Goal: Transaction & Acquisition: Purchase product/service

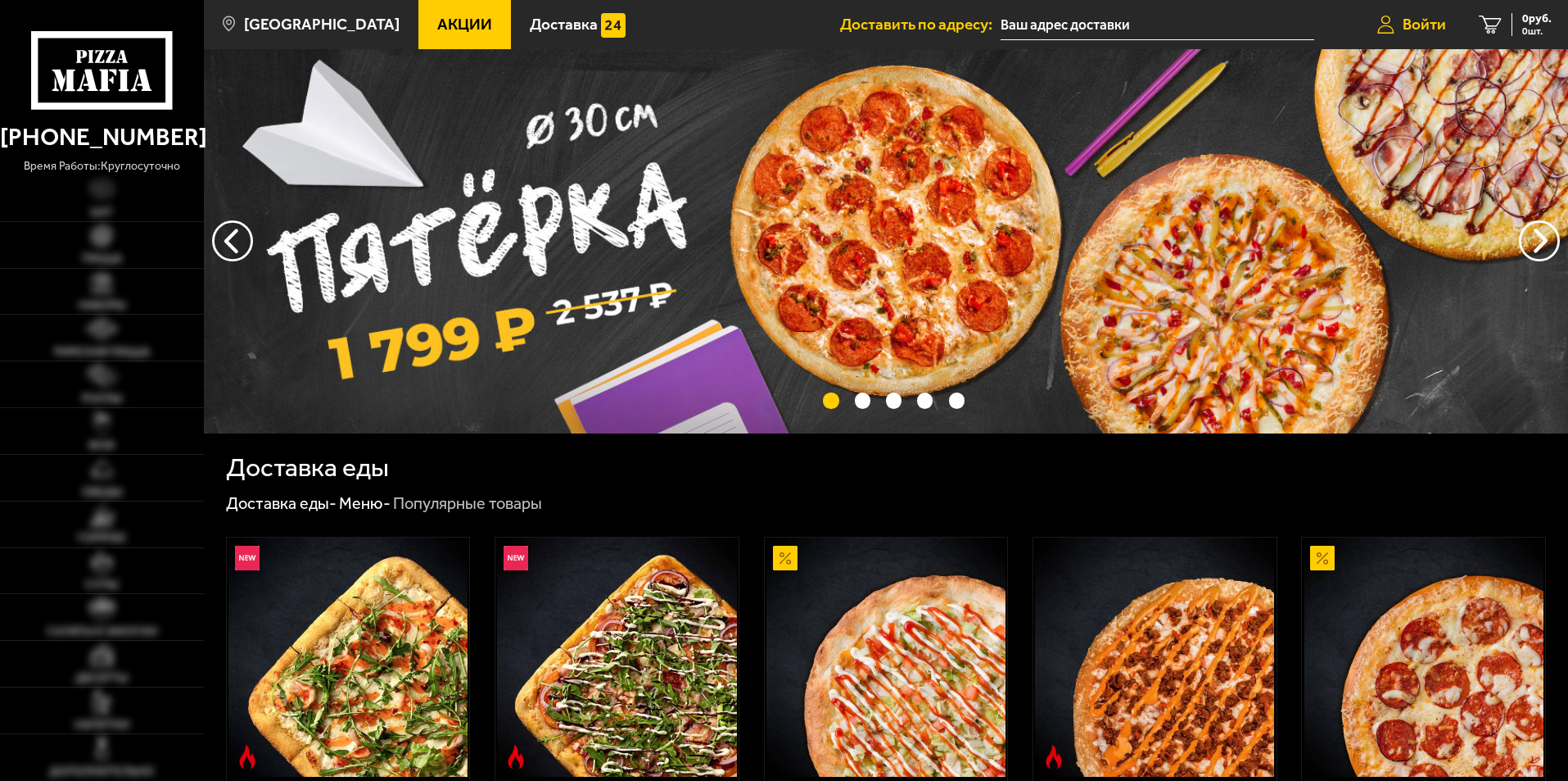
click at [1430, 31] on span "Войти" at bounding box center [1425, 24] width 44 height 16
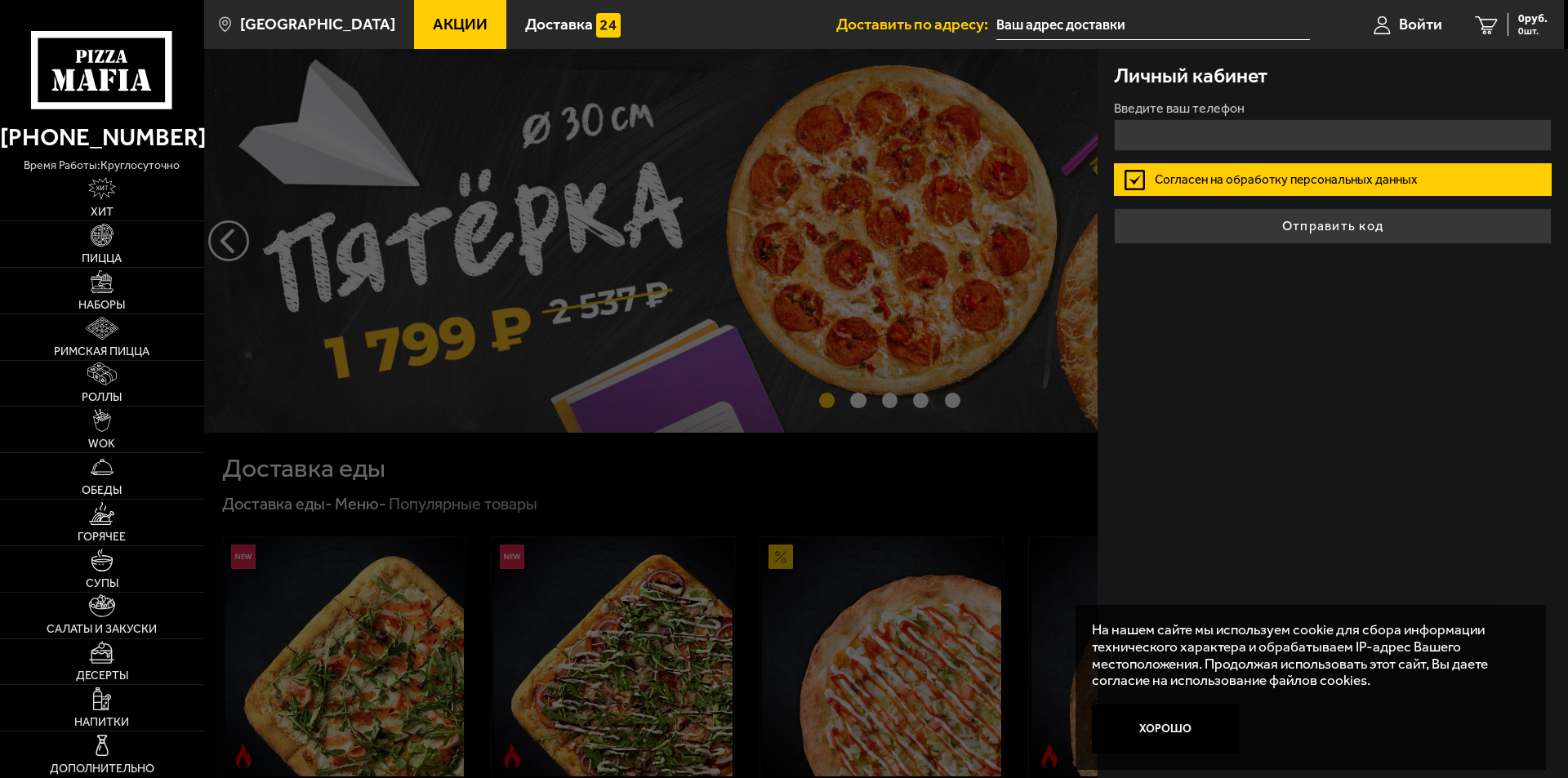
click at [1167, 743] on button "Хорошо" at bounding box center [1165, 729] width 147 height 49
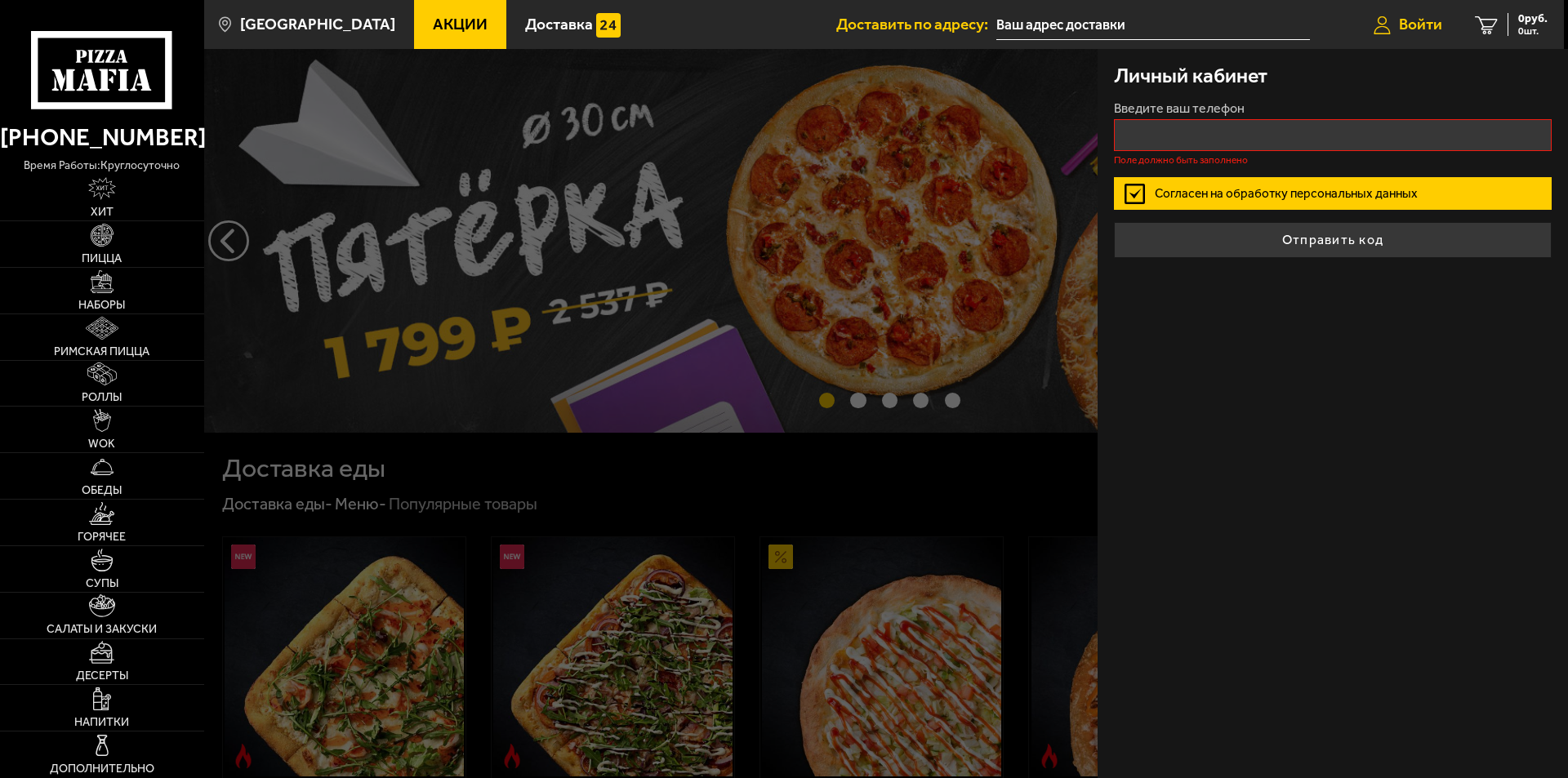
click at [1406, 16] on span "Войти" at bounding box center [1420, 24] width 43 height 15
type input "+7 ( ) - -"
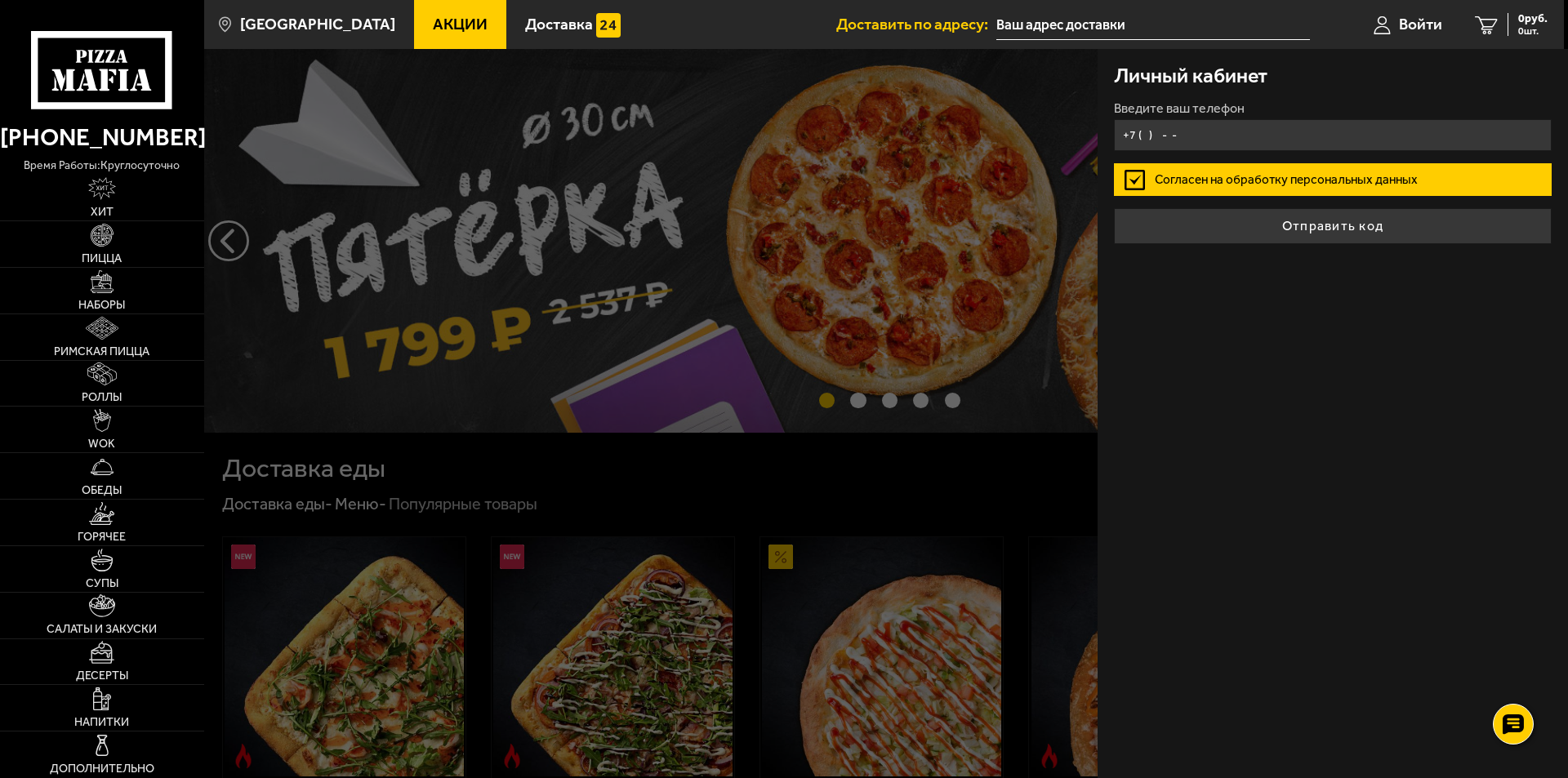
click at [1202, 137] on input "+7 ( ) - -" at bounding box center [1331, 134] width 437 height 32
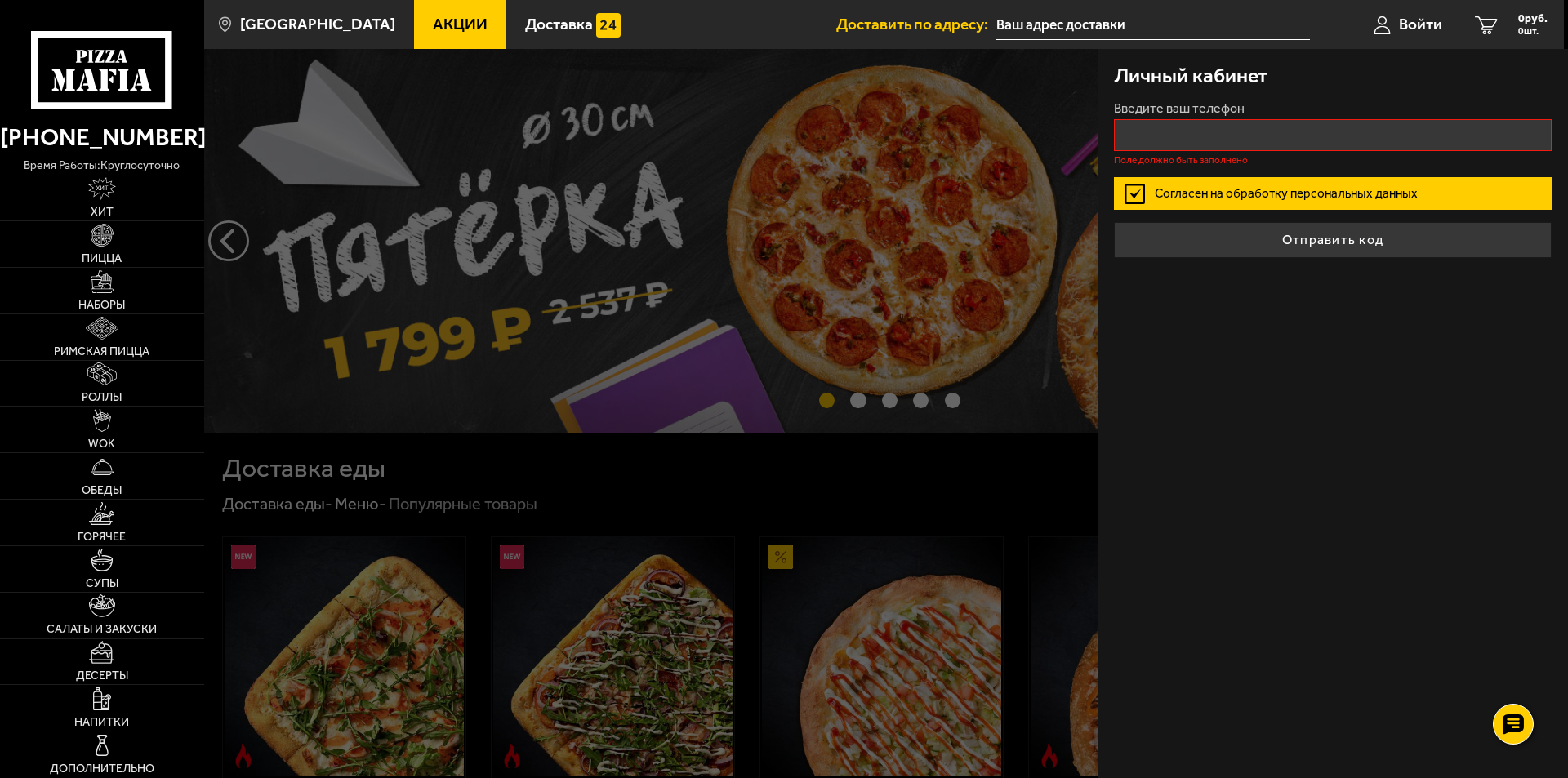
drag, startPoint x: 1106, startPoint y: 339, endPoint x: 1128, endPoint y: 326, distance: 25.6
click at [1106, 339] on div "Личный кабинет Введите ваш телефон Поле должно быть заполнено Согласен на обраб…" at bounding box center [1332, 413] width 470 height 729
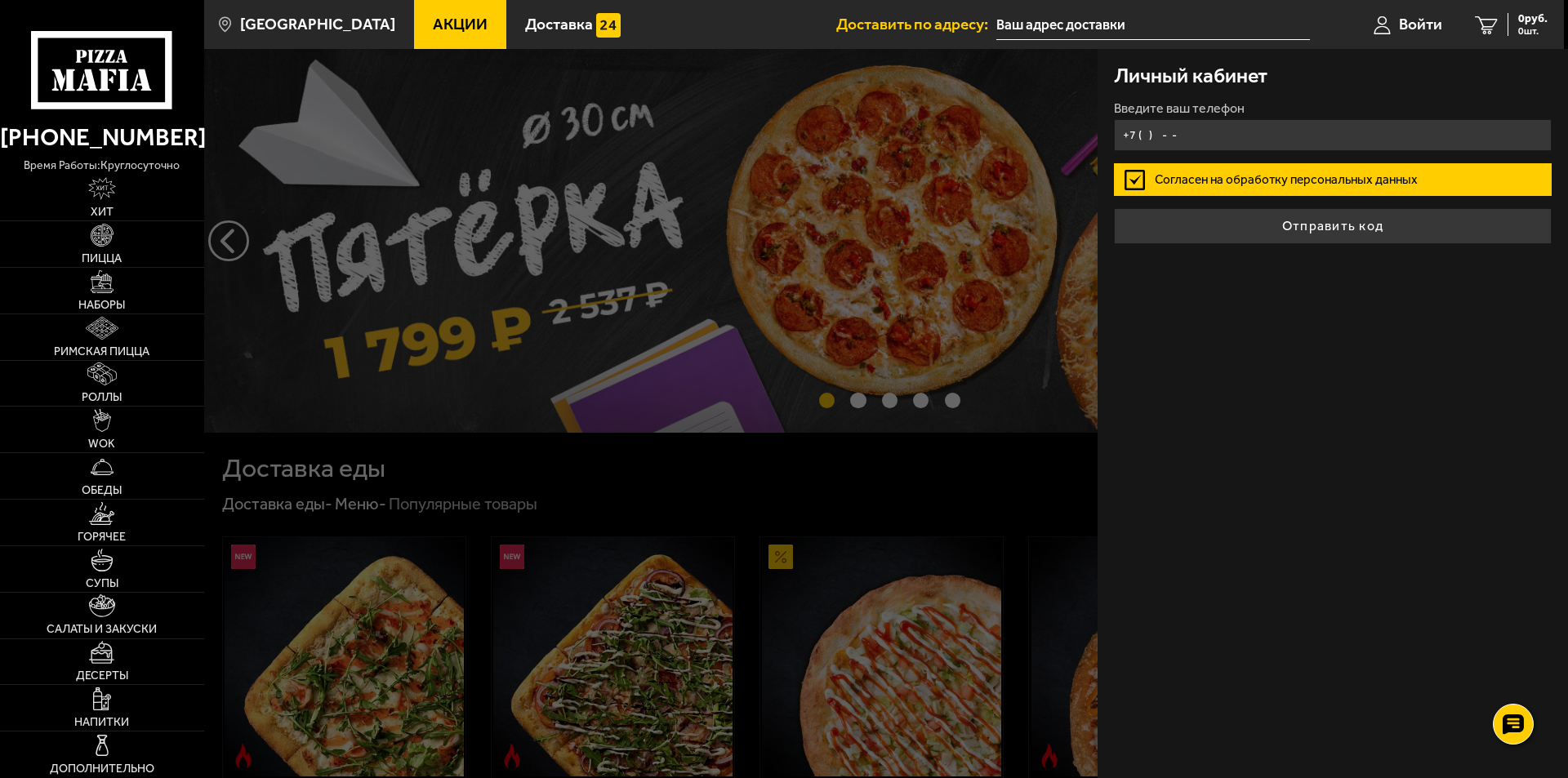
click at [1208, 132] on input "+7 ( ) - -" at bounding box center [1331, 134] width 437 height 32
type input "[PHONE_NUMBER]"
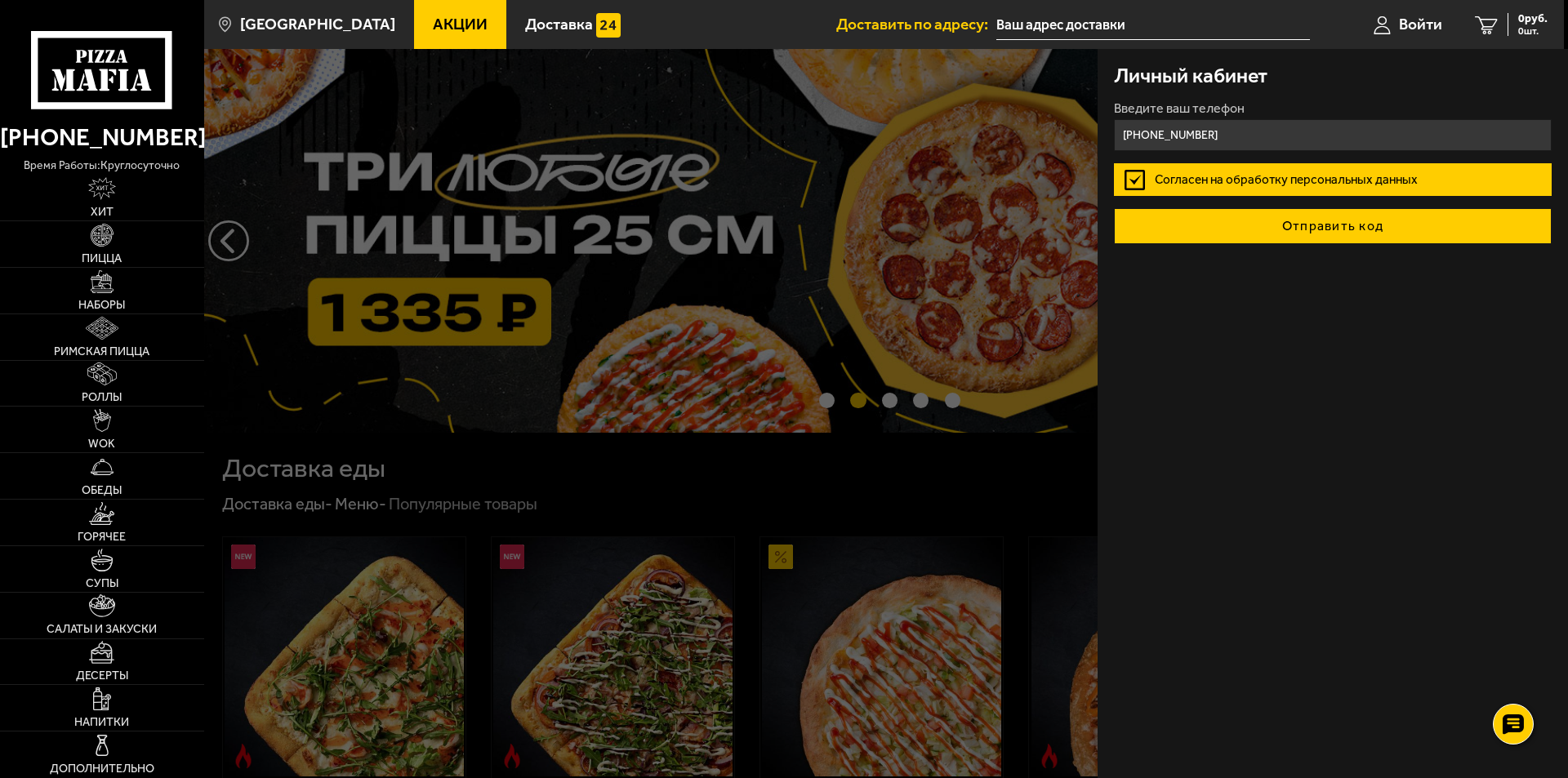
click at [1320, 226] on button "Отправить код" at bounding box center [1331, 226] width 437 height 36
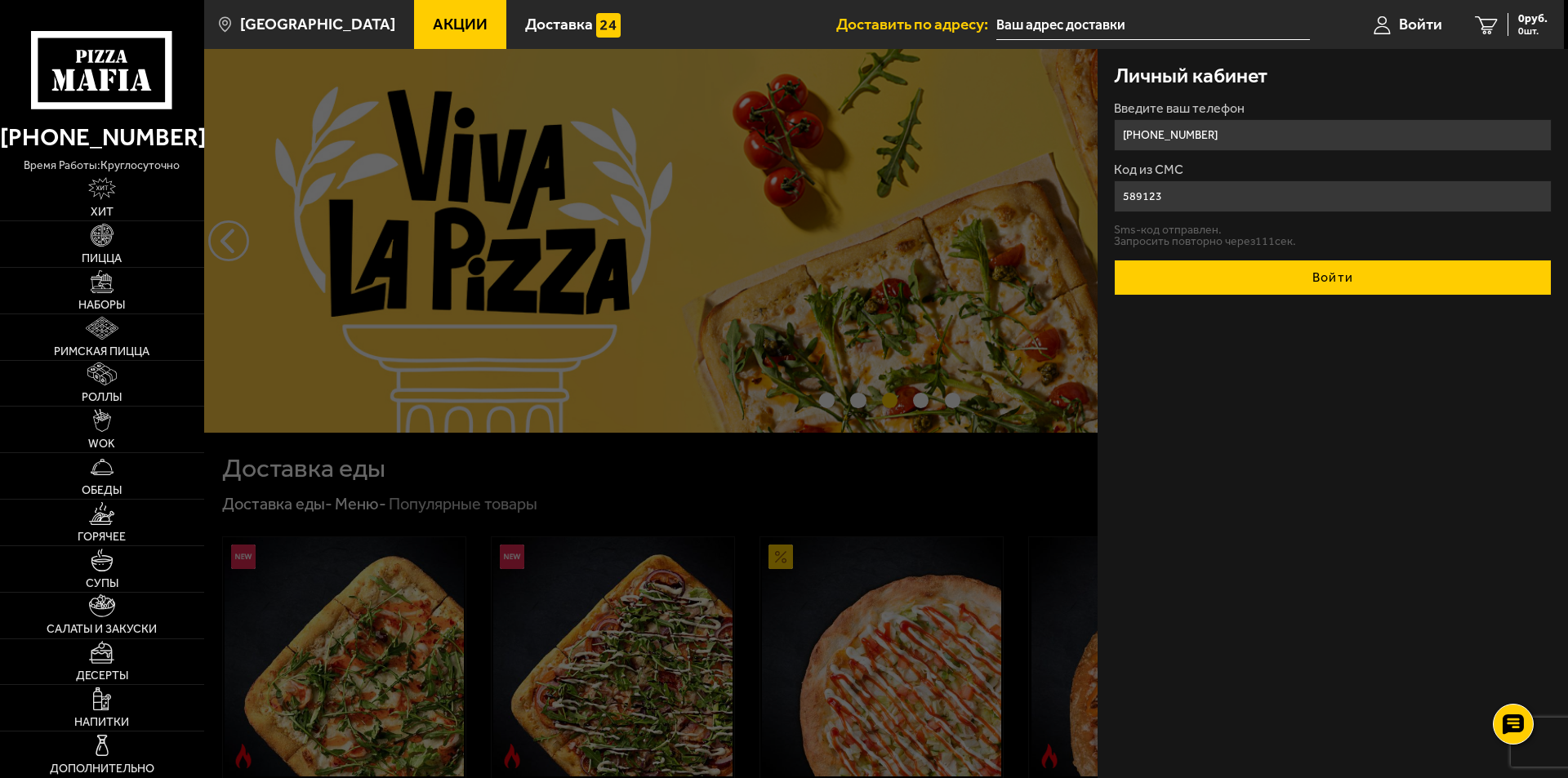
type input "589123"
click at [1283, 270] on button "Войти" at bounding box center [1331, 277] width 437 height 36
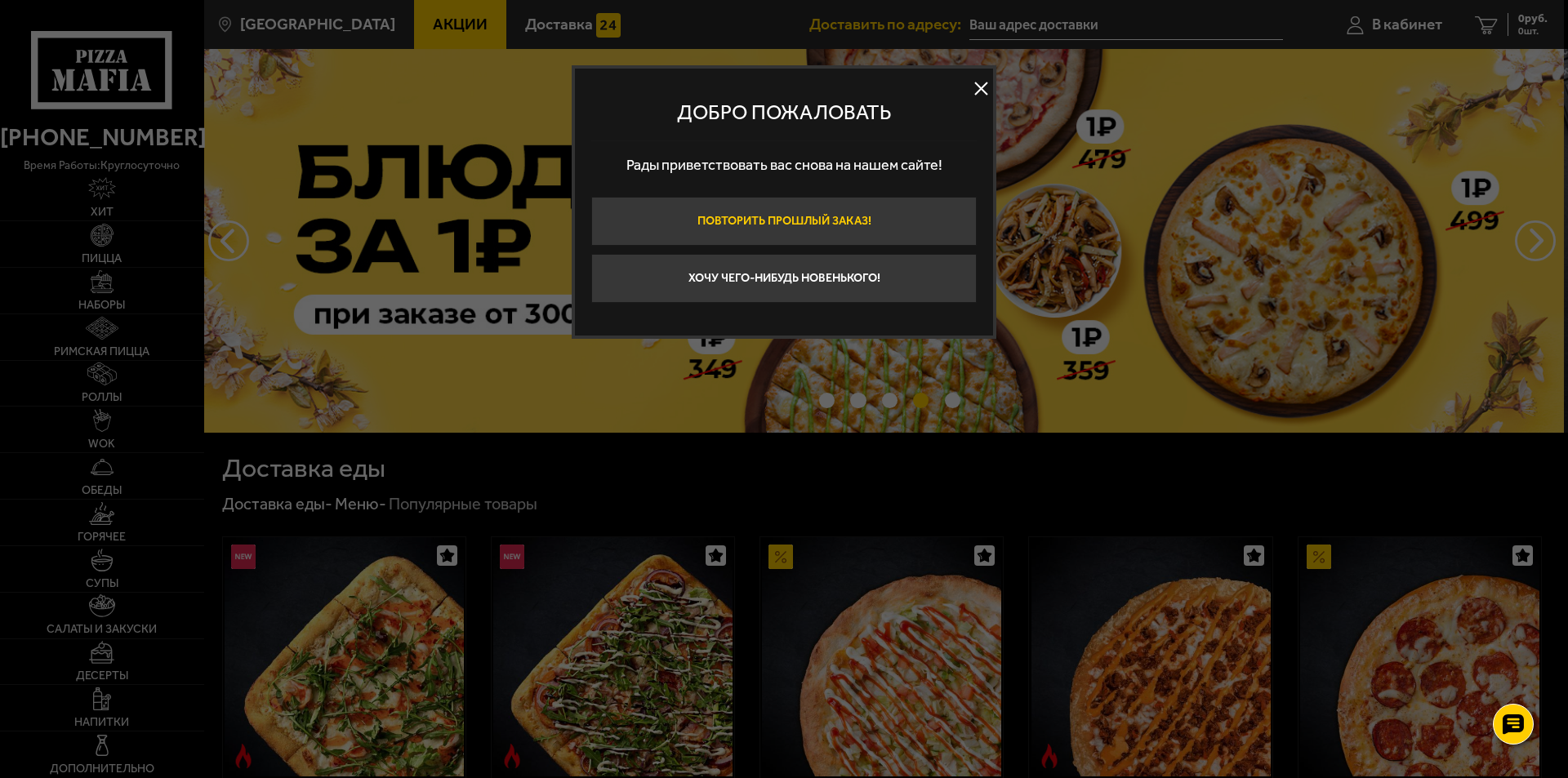
click at [831, 226] on button "Повторить прошлый заказ!" at bounding box center [783, 221] width 385 height 49
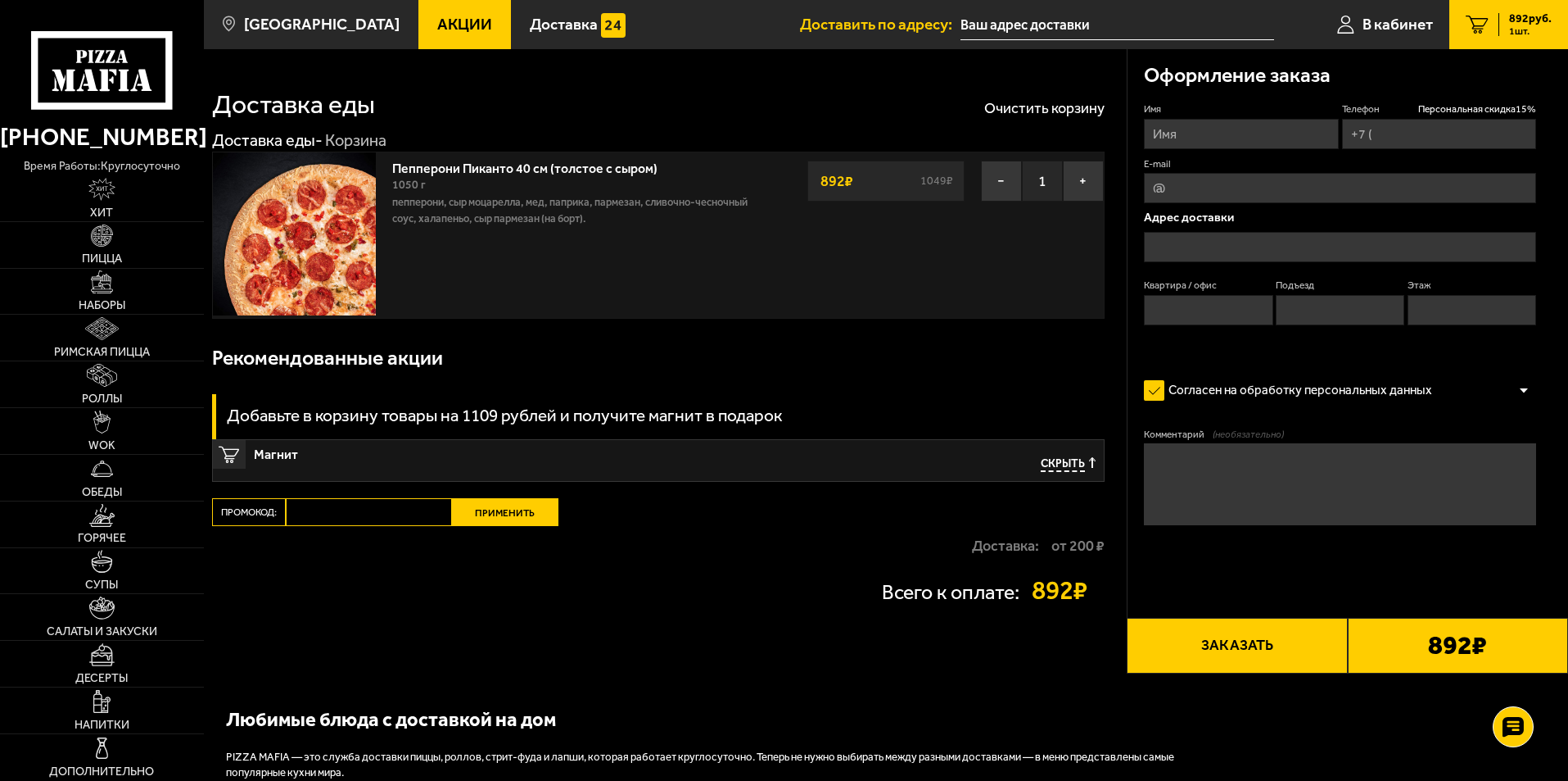
type input "[PHONE_NUMBER]"
type input "[STREET_ADDRESS][PERSON_NAME]"
type input "18"
type input "1"
type input "5"
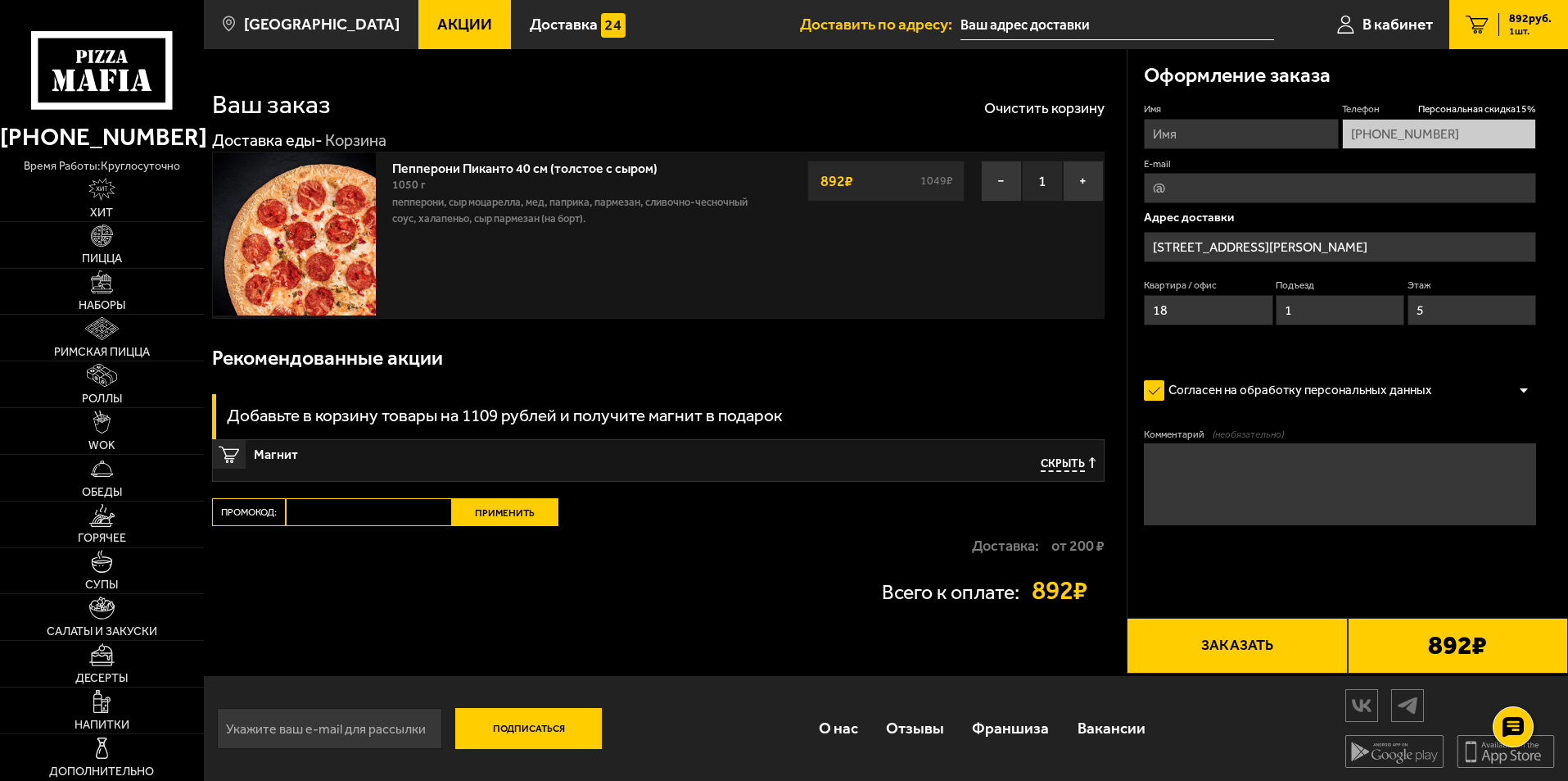
type input "[STREET_ADDRESS][PERSON_NAME]"
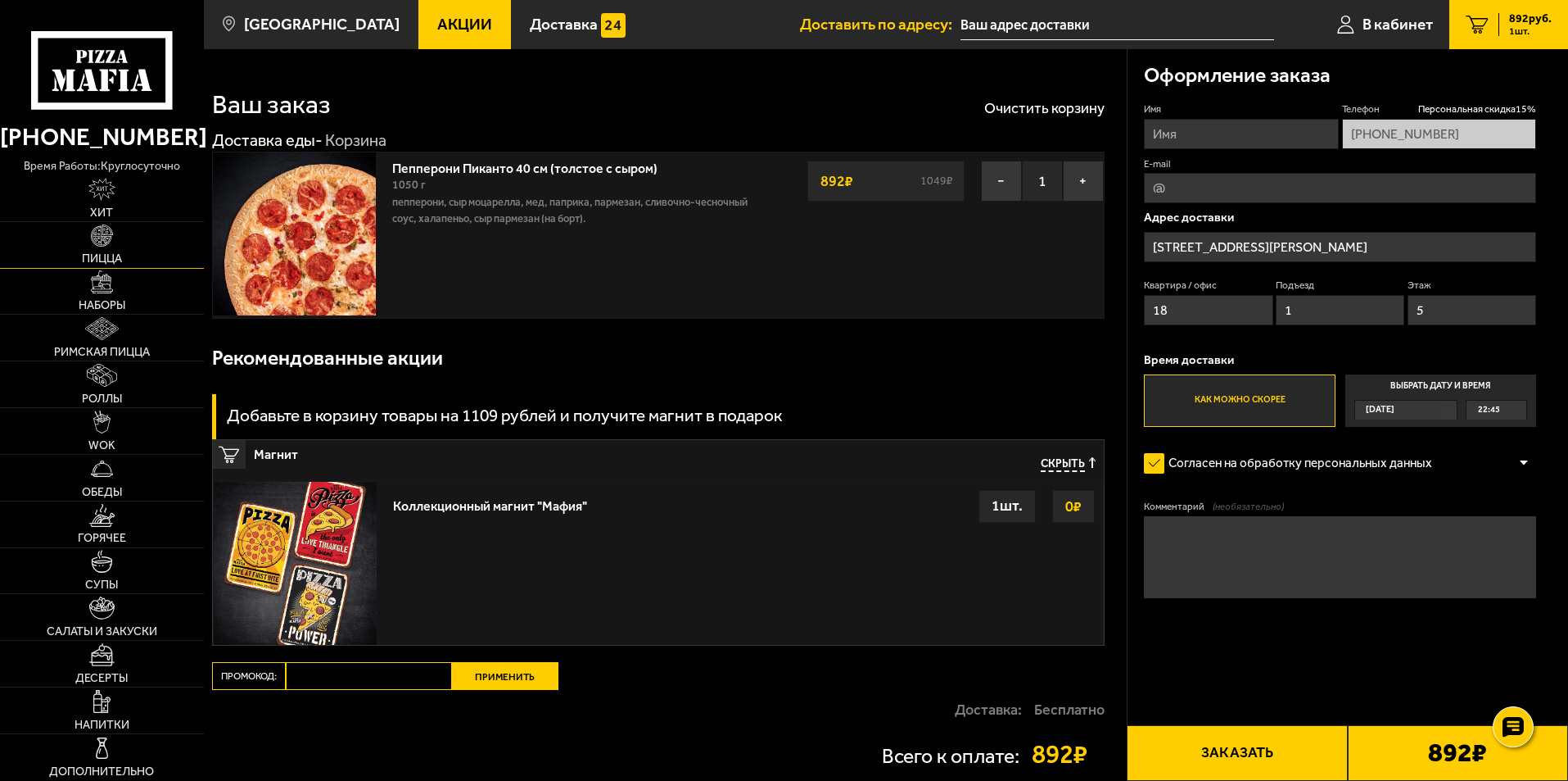
click at [112, 249] on link "Пицца" at bounding box center [102, 244] width 204 height 46
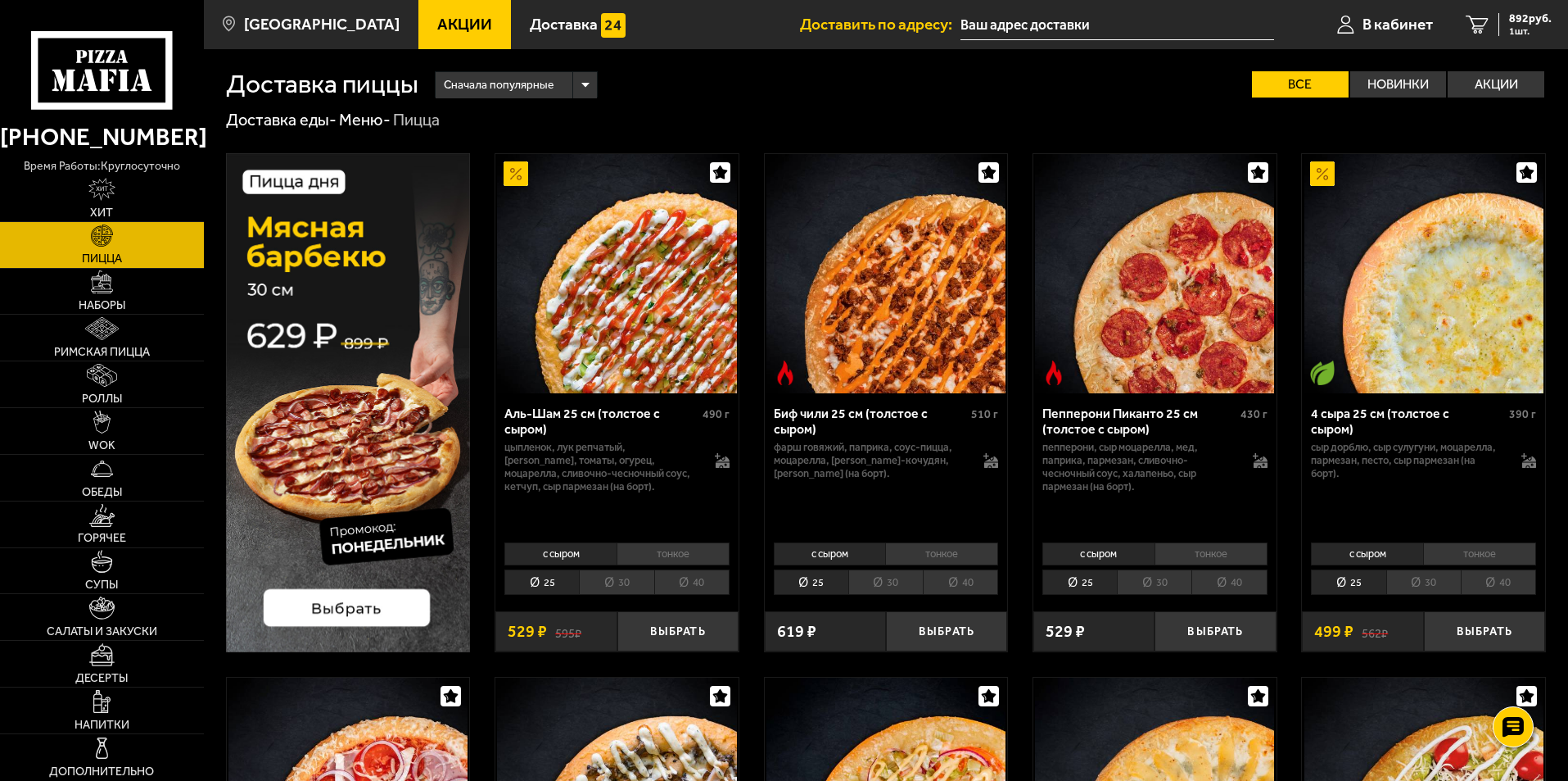
click at [412, 435] on img at bounding box center [348, 402] width 245 height 499
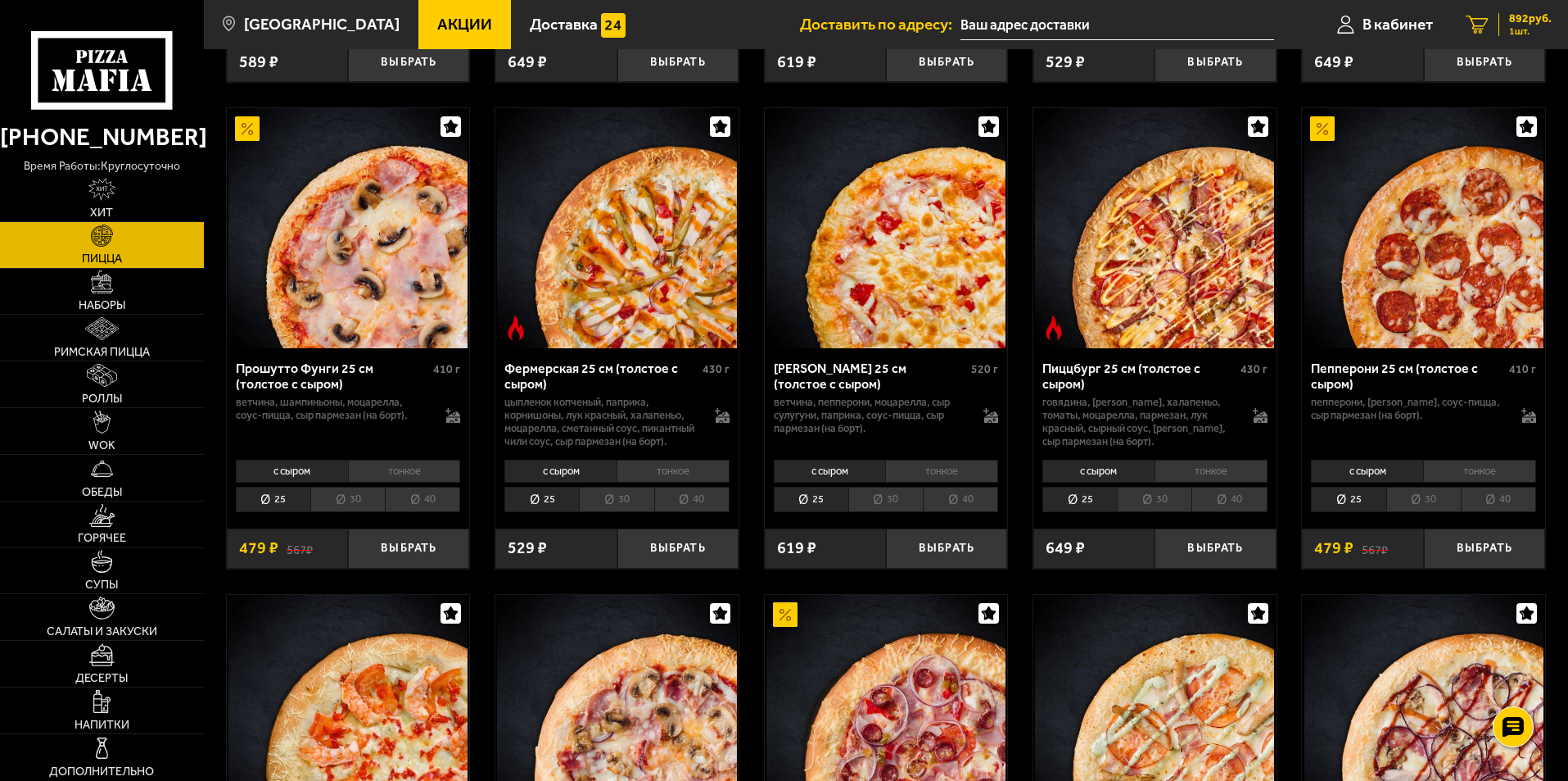
scroll to position [901, 0]
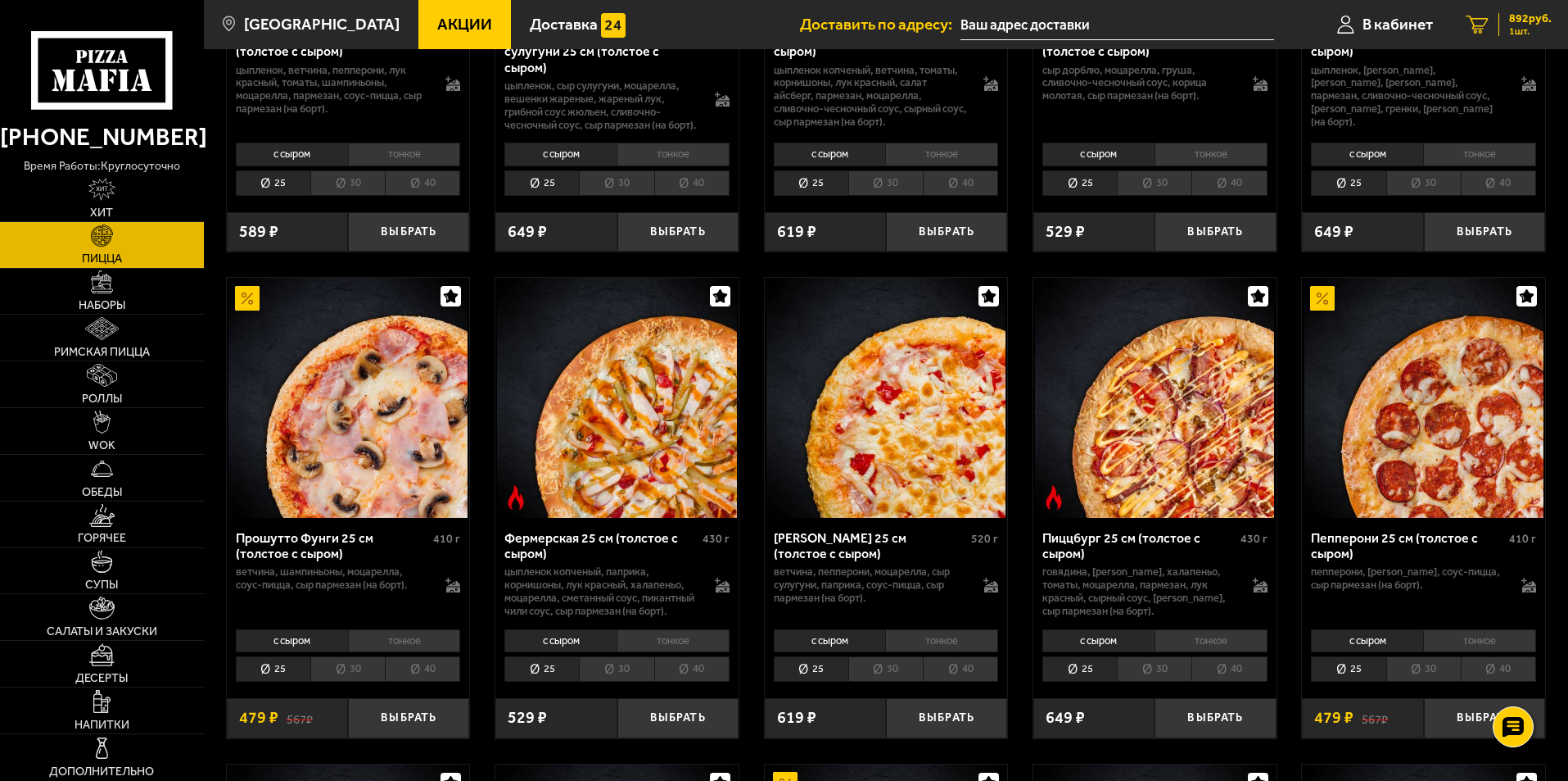
click at [1512, 20] on span "892 руб." at bounding box center [1531, 19] width 43 height 12
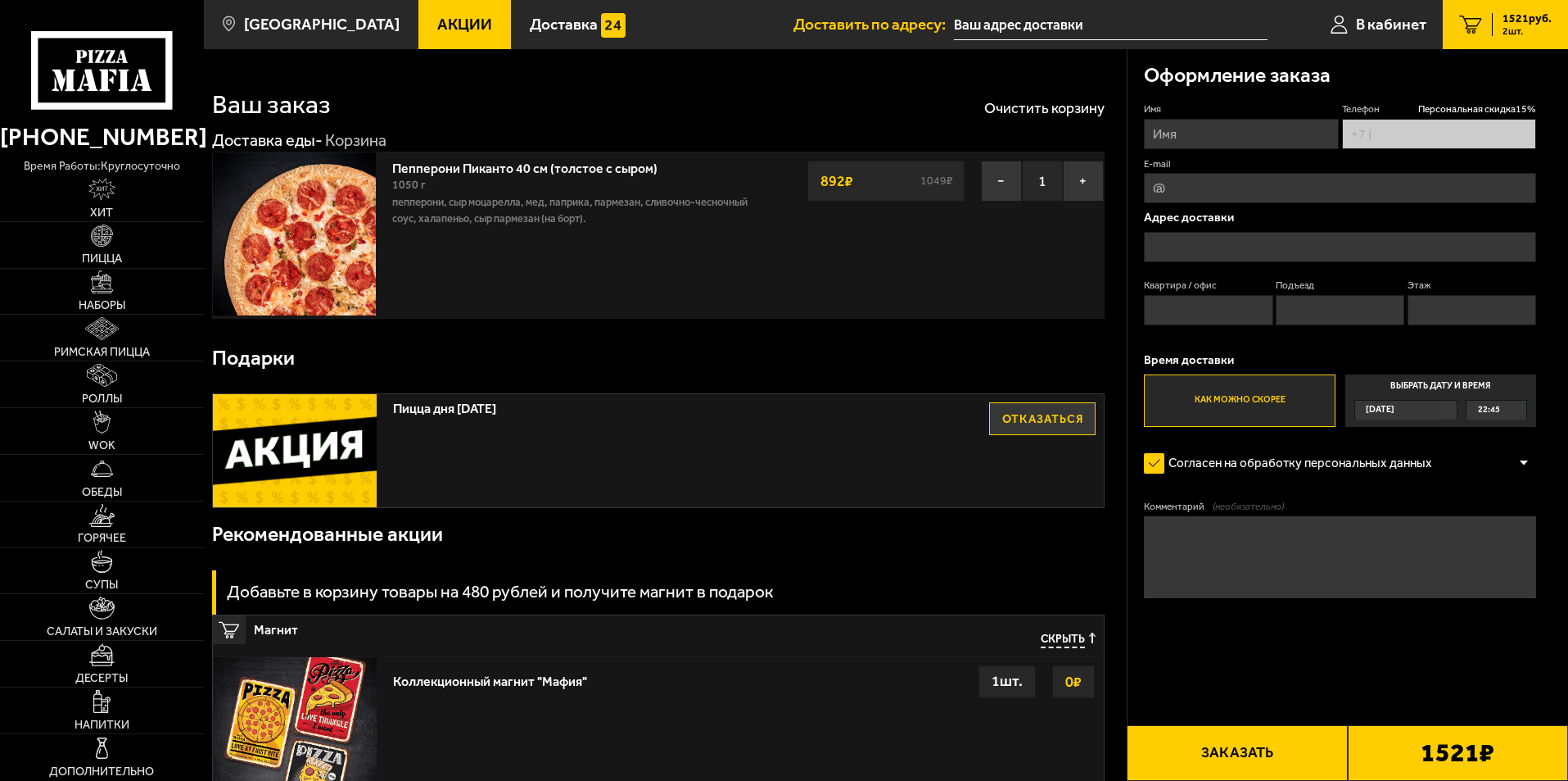
type input "[PHONE_NUMBER]"
type input "[STREET_ADDRESS][PERSON_NAME]"
type input "18"
type input "1"
type input "5"
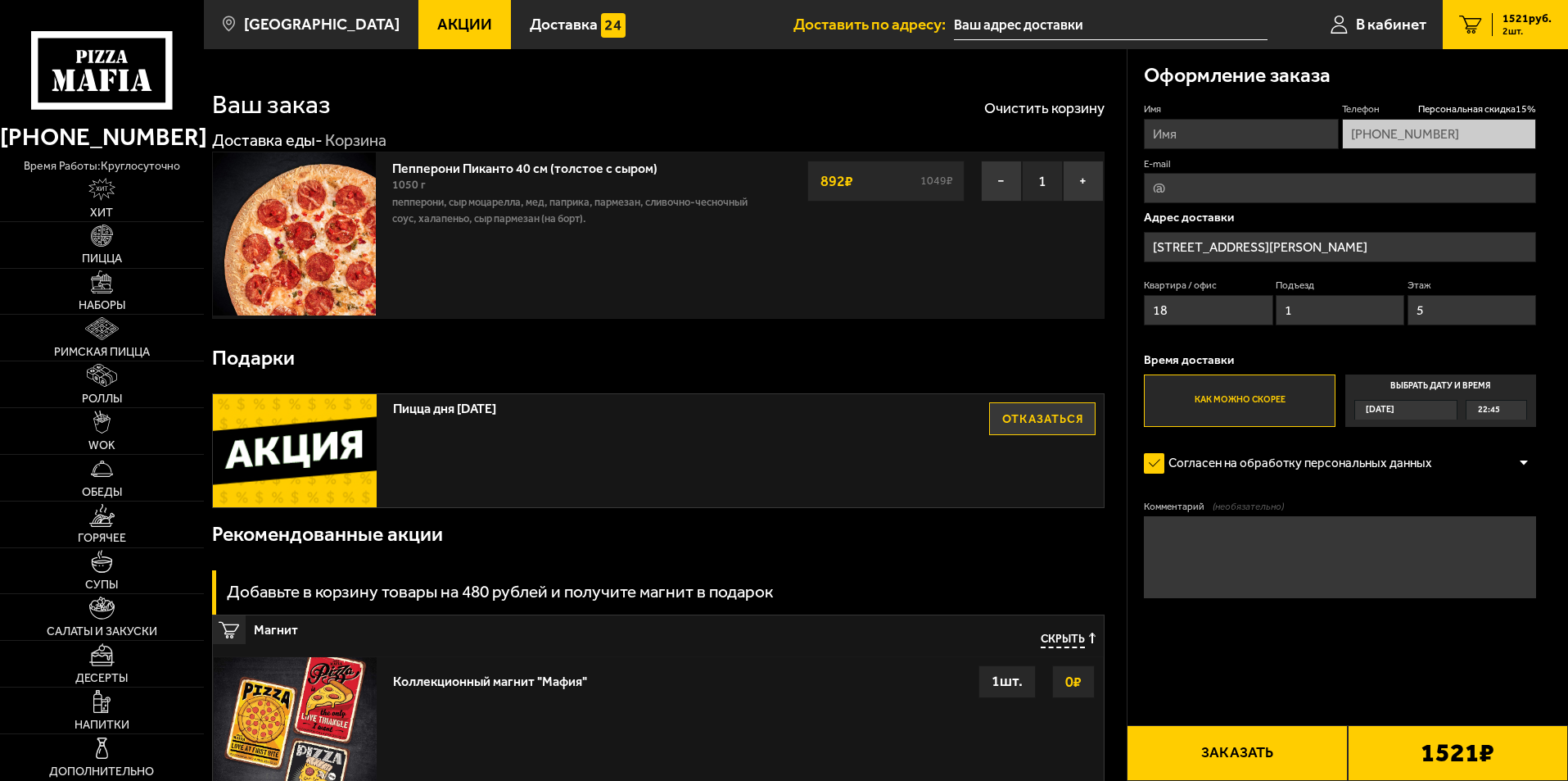
type input "[STREET_ADDRESS][PERSON_NAME]"
click at [1222, 135] on input "Имя" at bounding box center [1241, 134] width 194 height 30
type input "[PERSON_NAME]"
click at [1231, 198] on input "E-mail" at bounding box center [1339, 187] width 392 height 30
type input "[PERSON_NAME][EMAIL_ADDRESS][DOMAIN_NAME]"
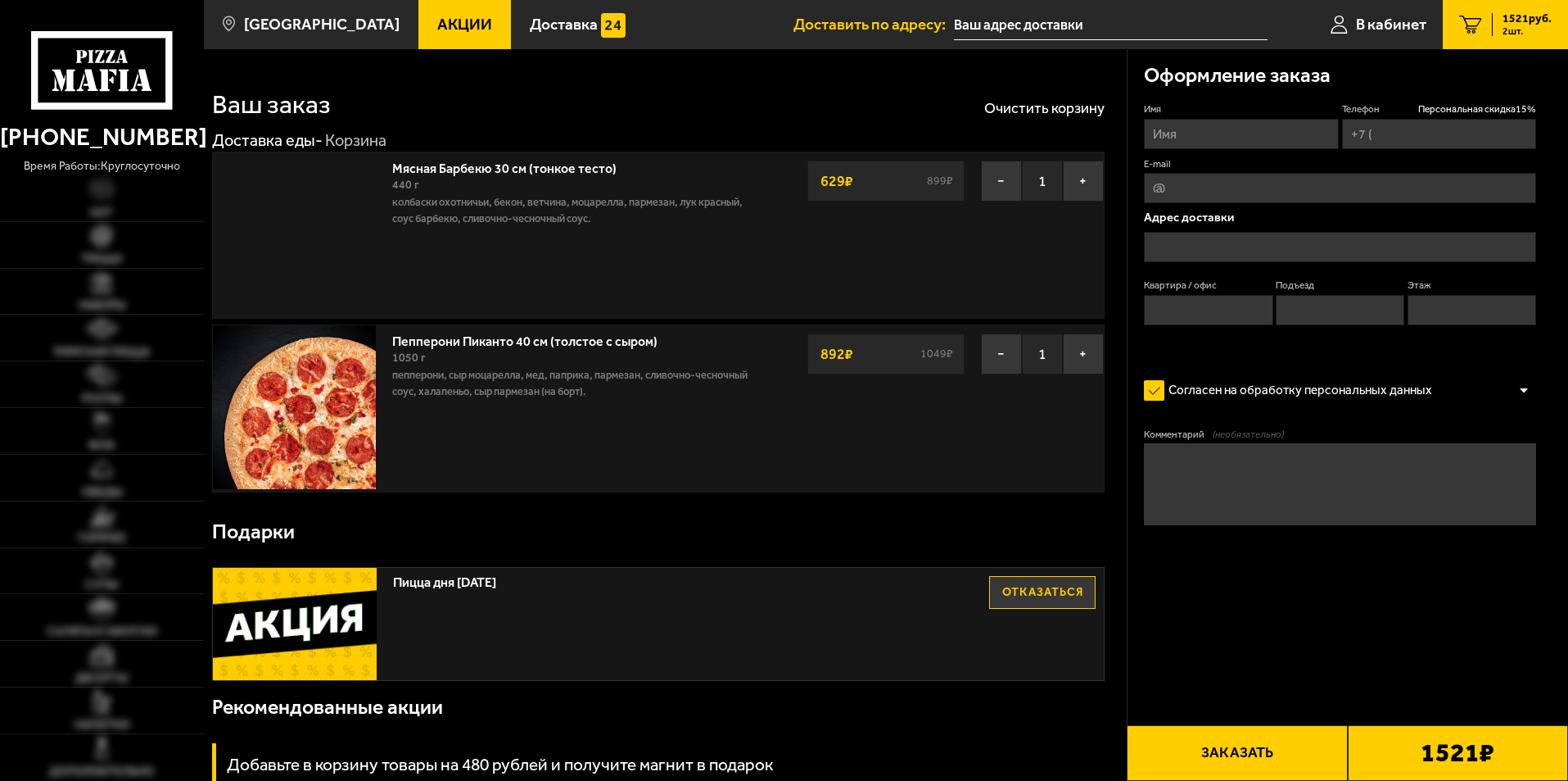
type input "[PHONE_NUMBER]"
type input "[STREET_ADDRESS][PERSON_NAME]"
type input "18"
type input "1"
type input "5"
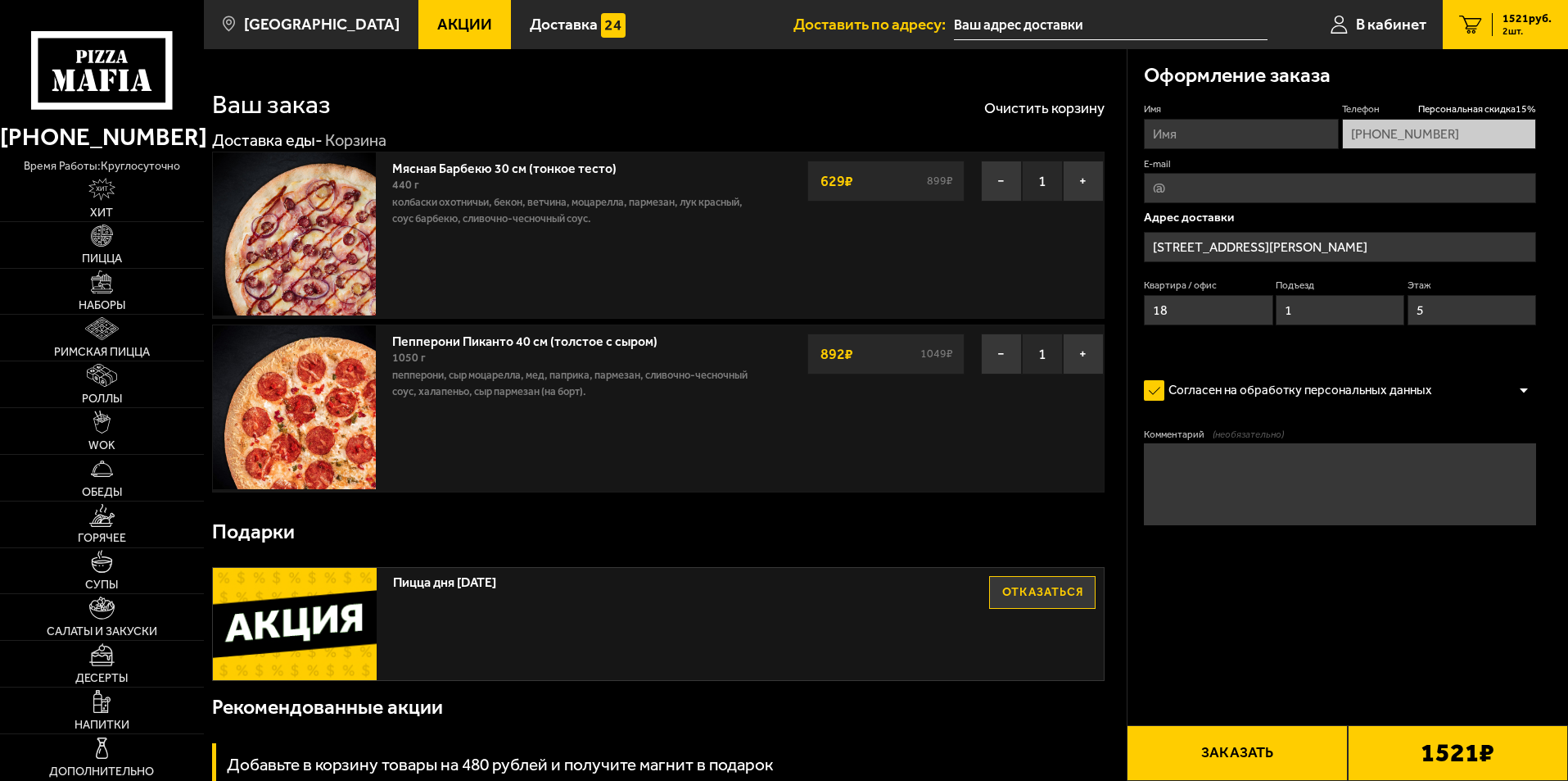
type input "[STREET_ADDRESS][PERSON_NAME]"
click at [1524, 34] on span "2 шт." at bounding box center [1527, 31] width 49 height 10
type input "[STREET_ADDRESS][PERSON_NAME]"
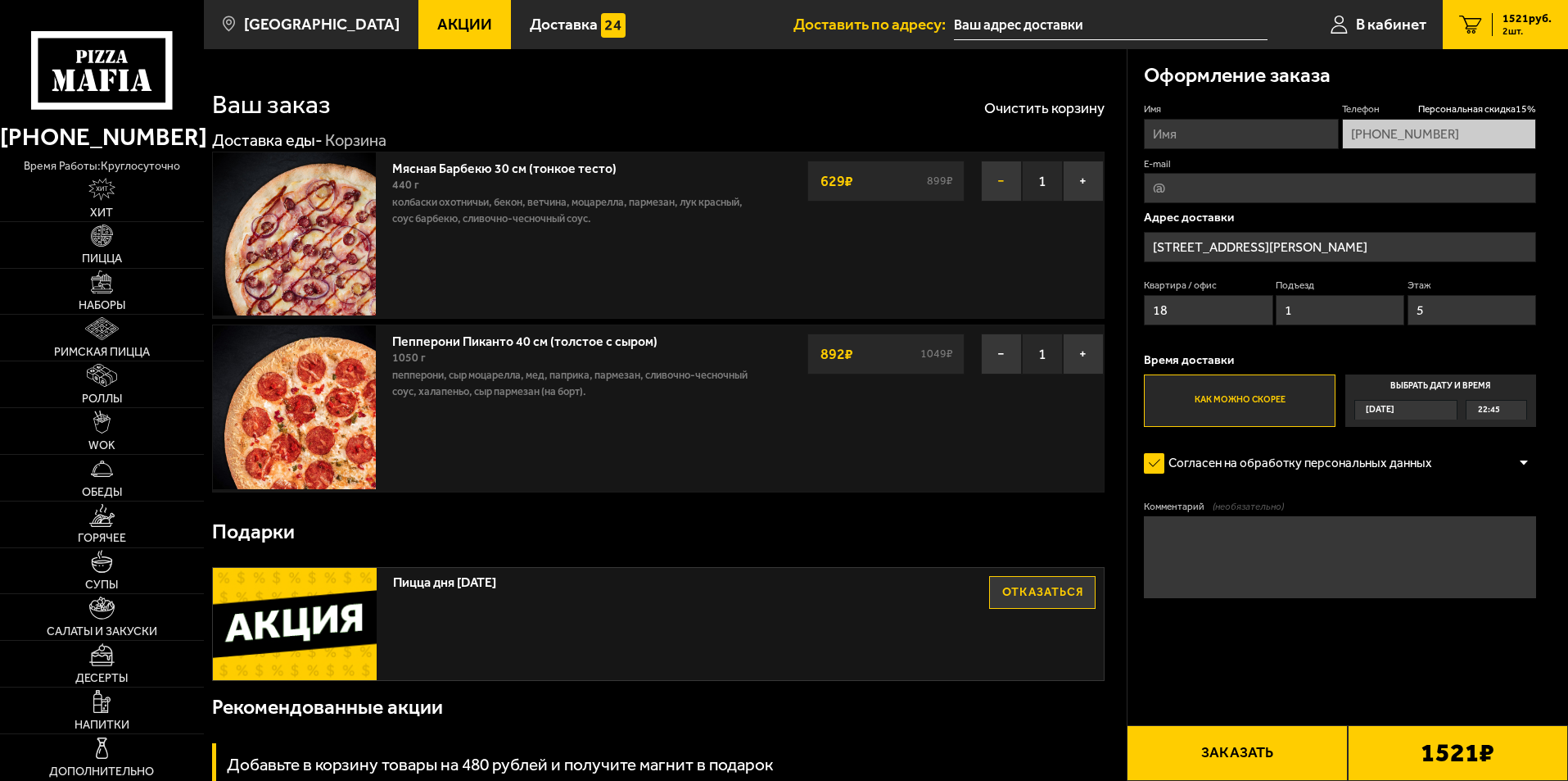
click at [996, 179] on button "−" at bounding box center [1001, 181] width 41 height 41
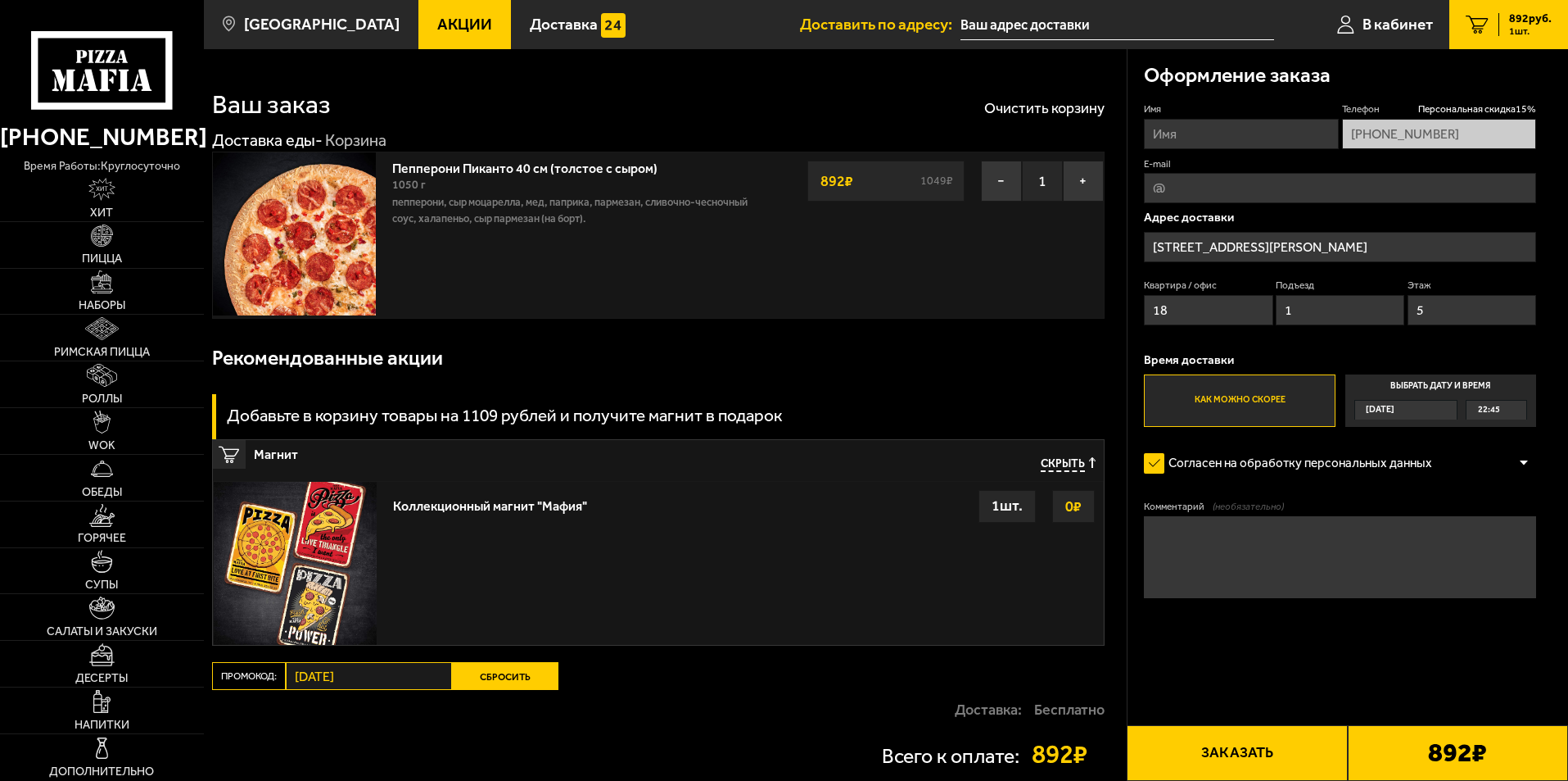
click at [1206, 141] on input "Имя" at bounding box center [1241, 134] width 194 height 30
type input "[PERSON_NAME]"
click at [1229, 188] on input "E-mail" at bounding box center [1339, 187] width 392 height 30
type input "[PERSON_NAME][EMAIL_ADDRESS][DOMAIN_NAME]"
click at [1153, 462] on label "Согласен на обработку персональных данных" at bounding box center [1296, 464] width 305 height 33
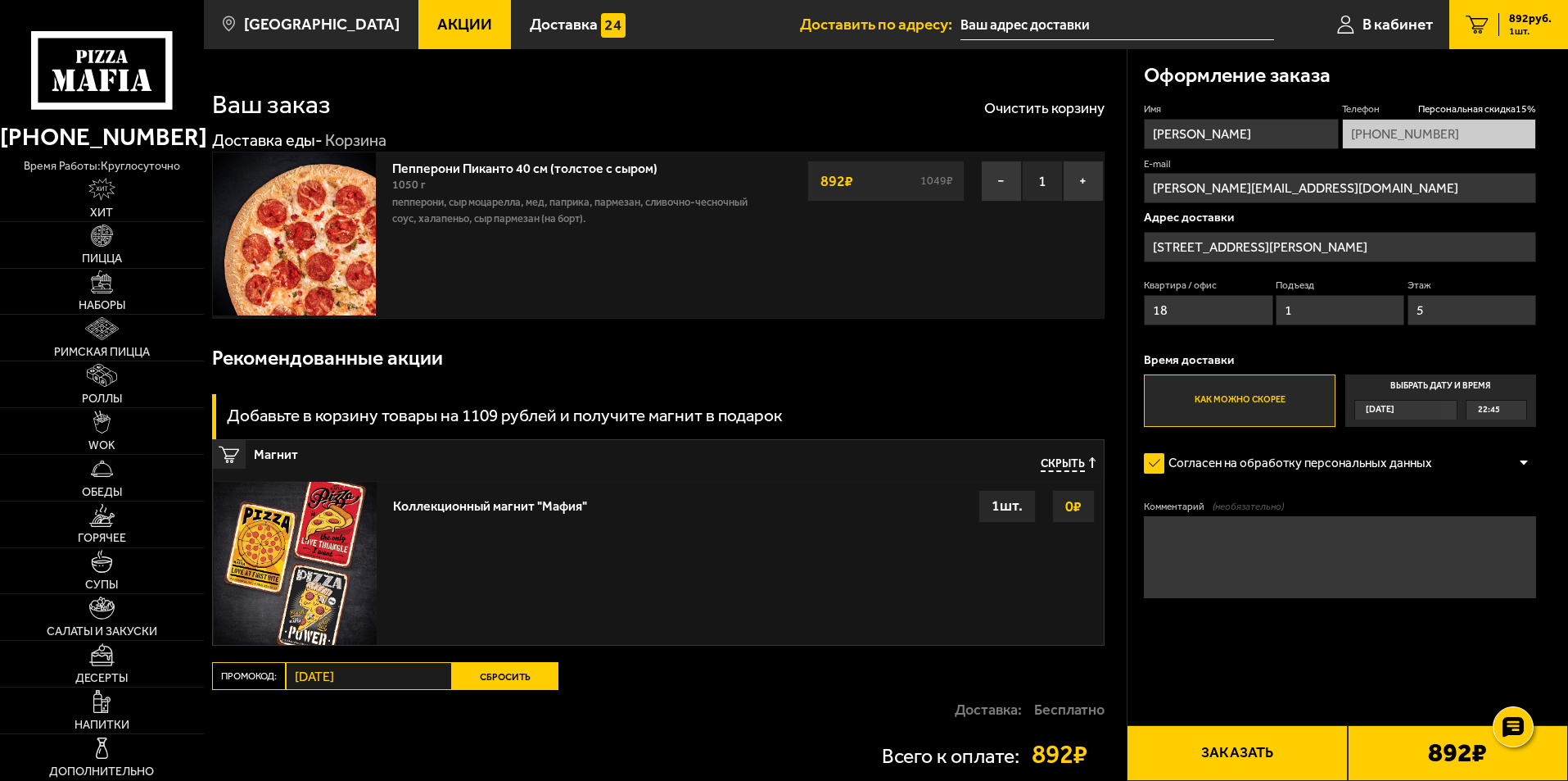
click at [0, 0] on input "Согласен на обработку персональных данных" at bounding box center [0, 0] width 0 height 0
click at [1154, 465] on label "Согласен на обработку персональных данных" at bounding box center [1296, 464] width 305 height 33
click at [0, 0] on input "Согласен на обработку персональных данных" at bounding box center [0, 0] width 0 height 0
click at [1263, 405] on label "Как можно скорее" at bounding box center [1239, 400] width 191 height 52
click at [0, 0] on input "Как можно скорее" at bounding box center [0, 0] width 0 height 0
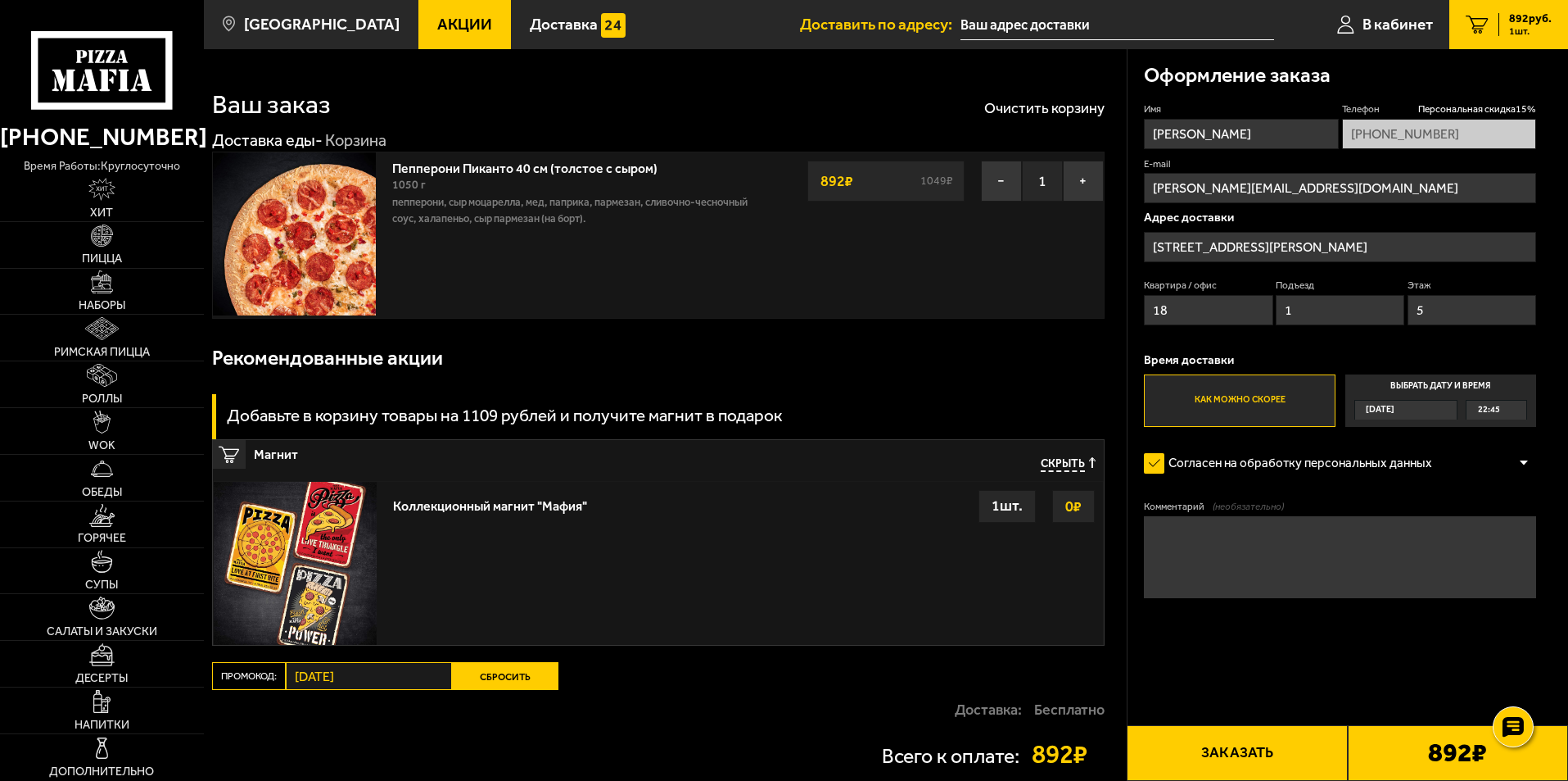
click at [1219, 737] on button "Заказать" at bounding box center [1237, 753] width 220 height 56
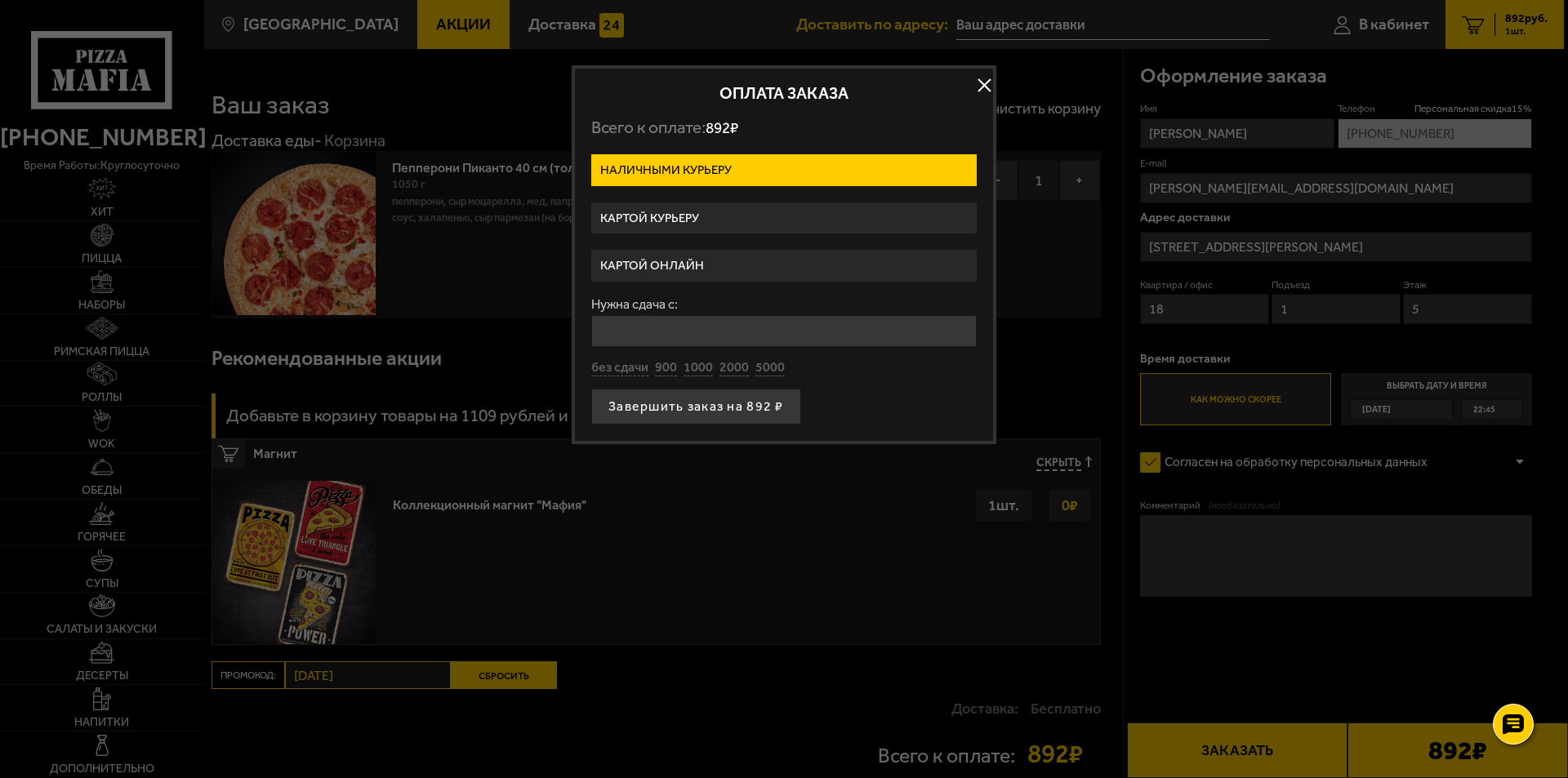
click at [679, 259] on label "Картой онлайн" at bounding box center [783, 265] width 385 height 32
click at [0, 0] on input "Картой онлайн" at bounding box center [0, 0] width 0 height 0
